Goal: Task Accomplishment & Management: Manage account settings

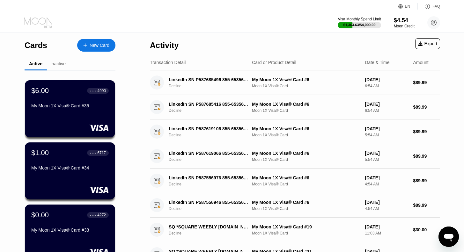
click at [39, 22] on icon at bounding box center [39, 22] width 30 height 11
click at [39, 24] on icon at bounding box center [39, 22] width 30 height 11
click at [38, 21] on icon at bounding box center [39, 22] width 30 height 11
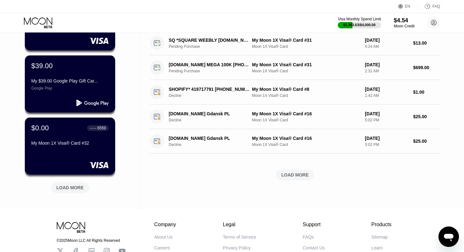
scroll to position [213, 0]
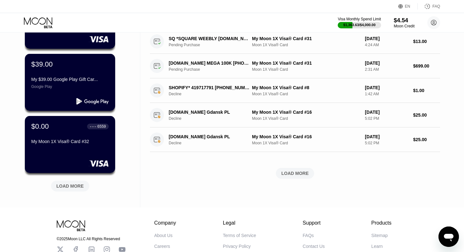
click at [77, 189] on div "LOAD MORE" at bounding box center [69, 186] width 27 height 6
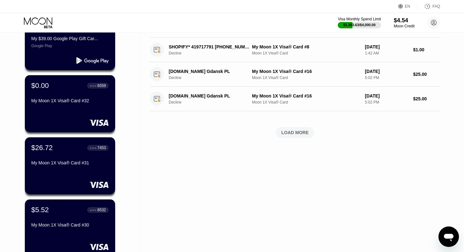
scroll to position [255, 0]
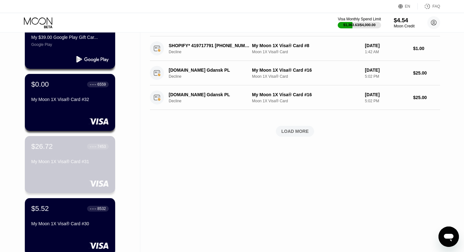
click at [69, 164] on div "My Moon 1X Visa® Card #31" at bounding box center [69, 161] width 77 height 5
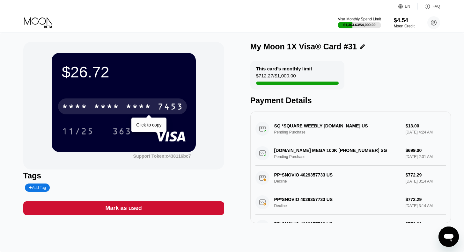
click at [114, 108] on div "* * * *" at bounding box center [107, 107] width 26 height 10
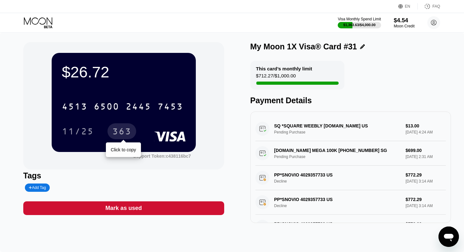
click at [124, 133] on div "363" at bounding box center [121, 132] width 19 height 10
